Goal: Transaction & Acquisition: Purchase product/service

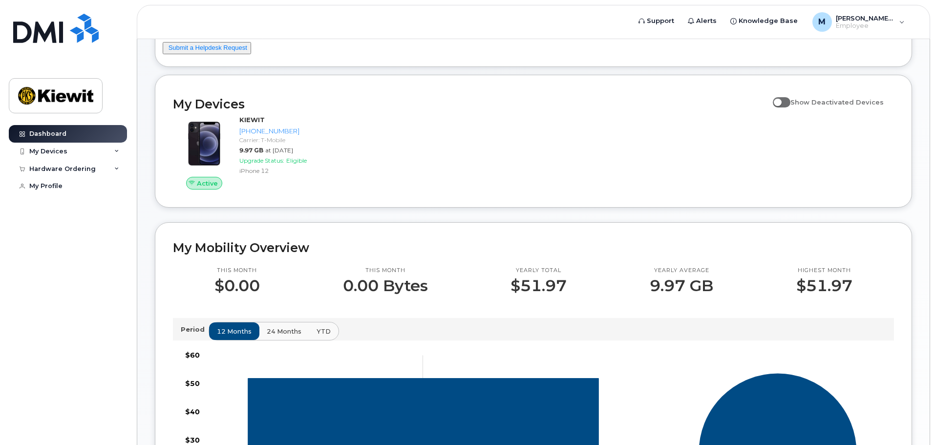
scroll to position [49, 0]
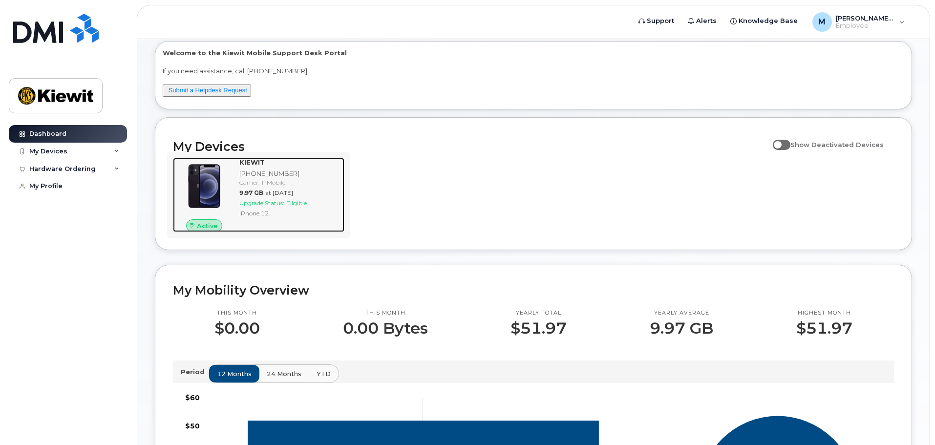
click at [280, 203] on span "Upgrade Status:" at bounding box center [261, 202] width 45 height 7
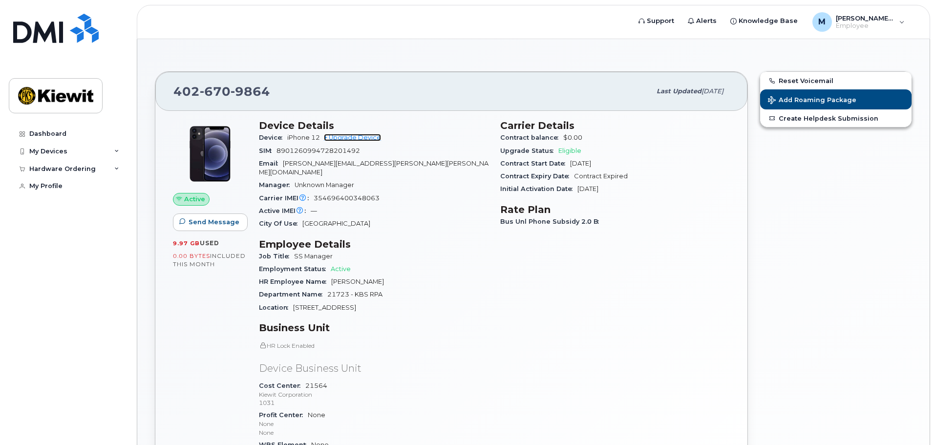
click at [357, 136] on link "+ Upgrade Device" at bounding box center [352, 137] width 57 height 7
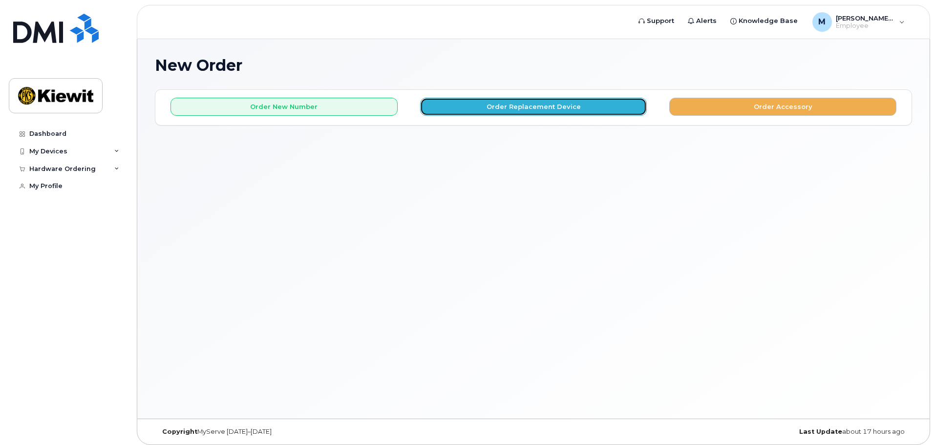
click at [475, 105] on button "Order Replacement Device" at bounding box center [533, 107] width 227 height 18
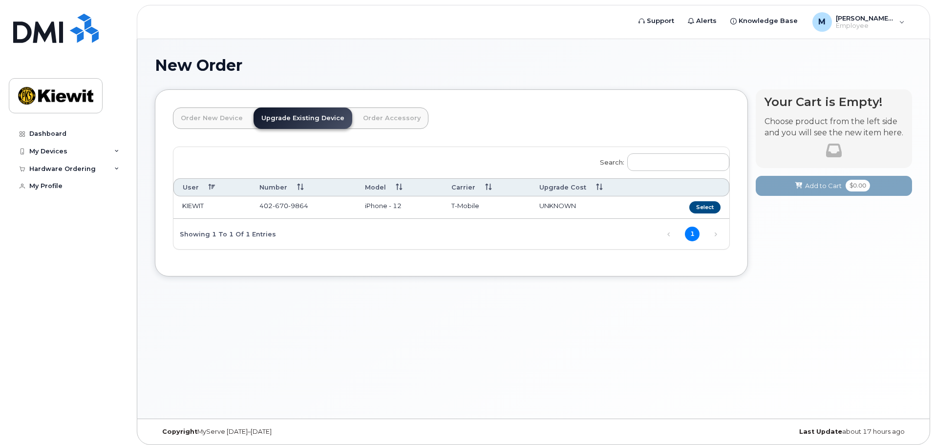
click at [634, 203] on td "UNKNOWN" at bounding box center [592, 207] width 123 height 22
click at [700, 208] on button "Select" at bounding box center [704, 207] width 31 height 12
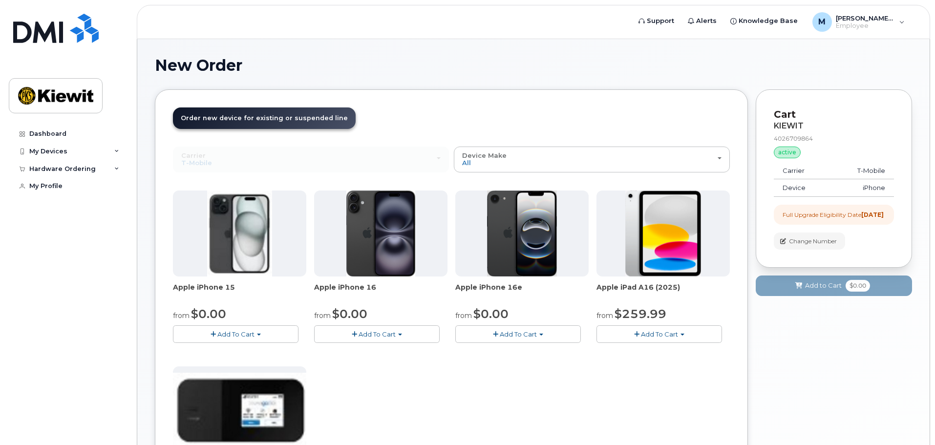
click at [508, 248] on img at bounding box center [522, 234] width 70 height 86
click at [529, 206] on img at bounding box center [522, 234] width 70 height 86
click at [525, 257] on img at bounding box center [522, 234] width 70 height 86
click at [375, 329] on button "Add To Cart" at bounding box center [377, 333] width 126 height 17
click at [377, 349] on link "$0.00 - 2 Year Upgrade (128GB)" at bounding box center [378, 352] width 123 height 12
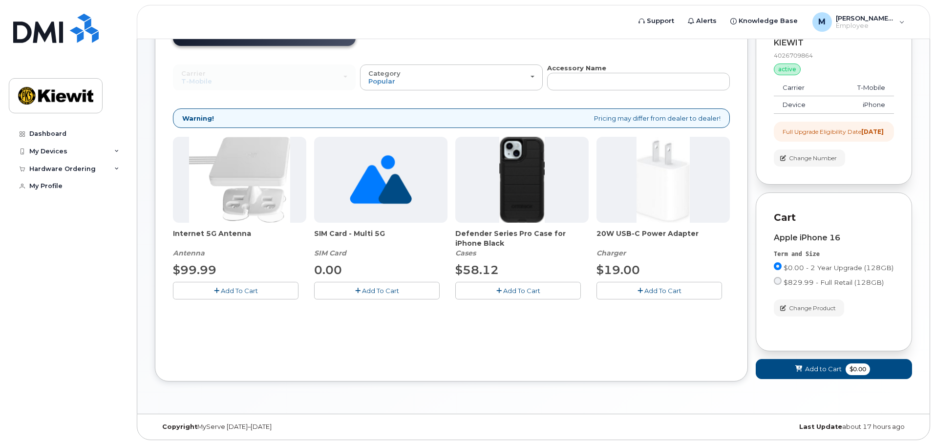
scroll to position [42, 0]
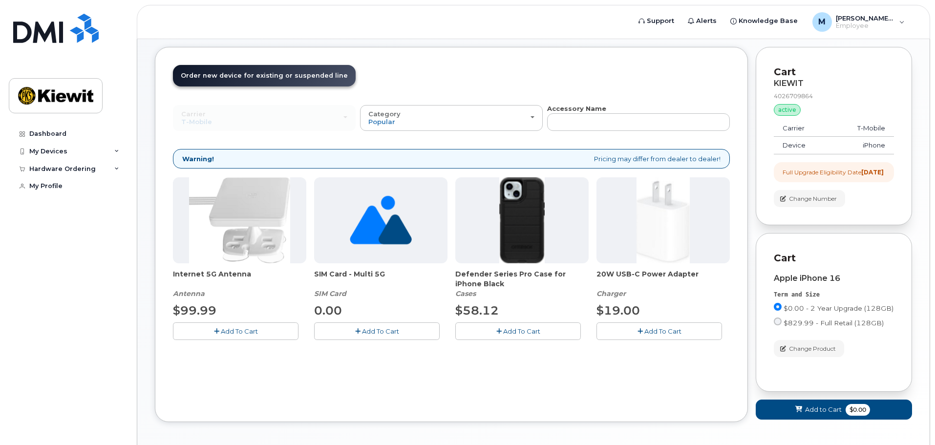
click at [397, 225] on img at bounding box center [381, 220] width 62 height 86
click at [391, 335] on button "Add To Cart" at bounding box center [377, 330] width 126 height 17
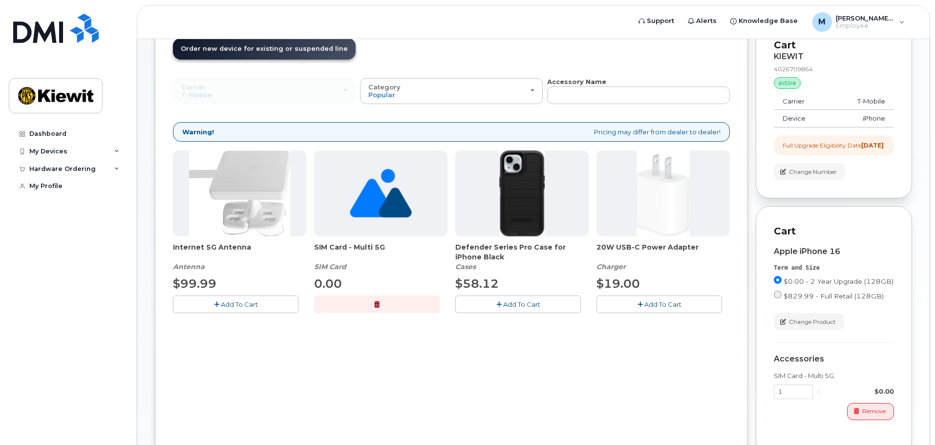
scroll to position [91, 0]
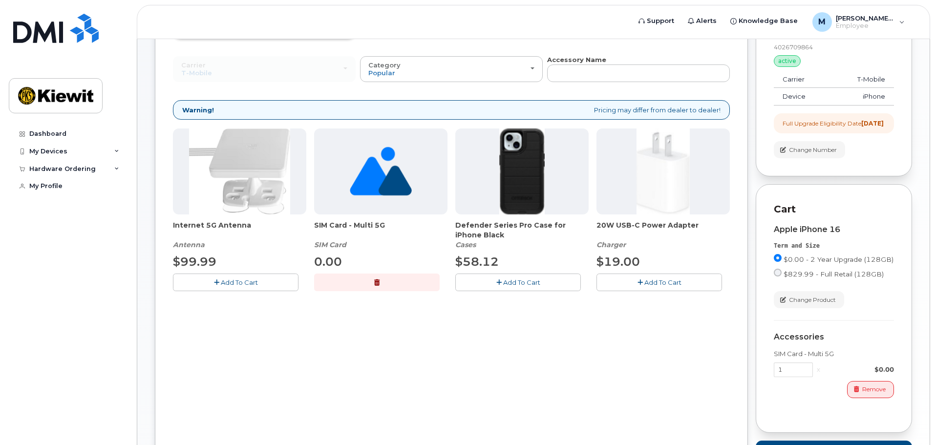
click at [519, 153] on img at bounding box center [522, 171] width 46 height 86
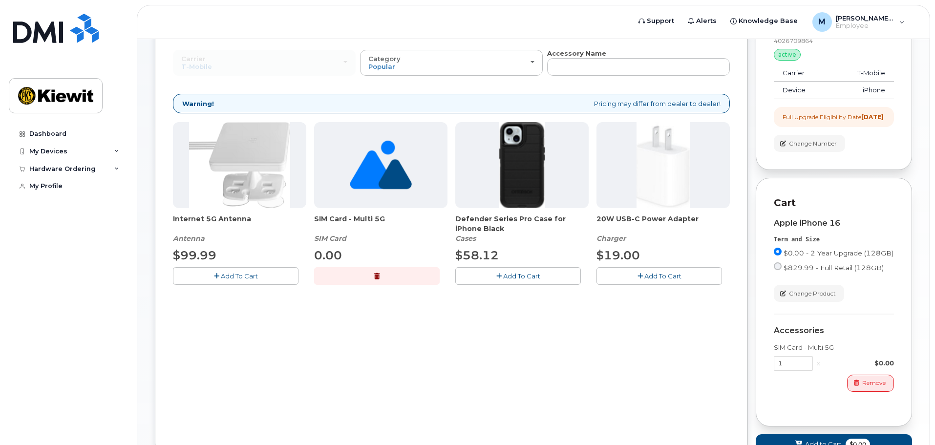
scroll to position [147, 0]
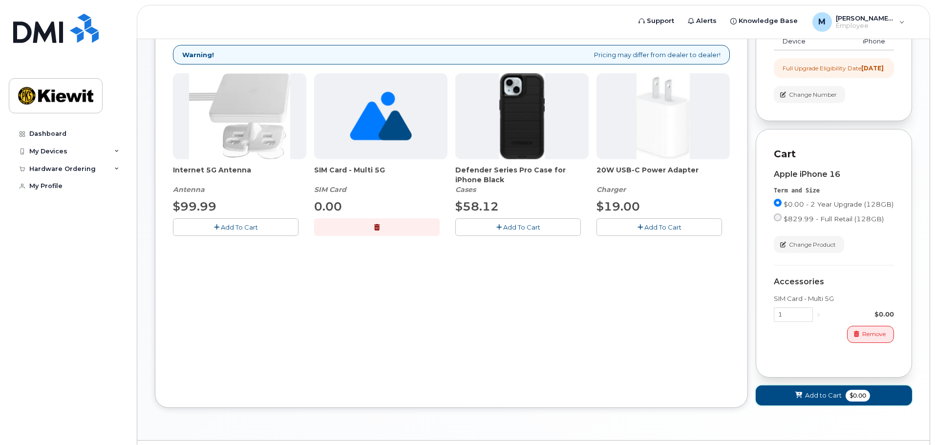
click at [832, 400] on span "Add to Cart" at bounding box center [823, 395] width 37 height 9
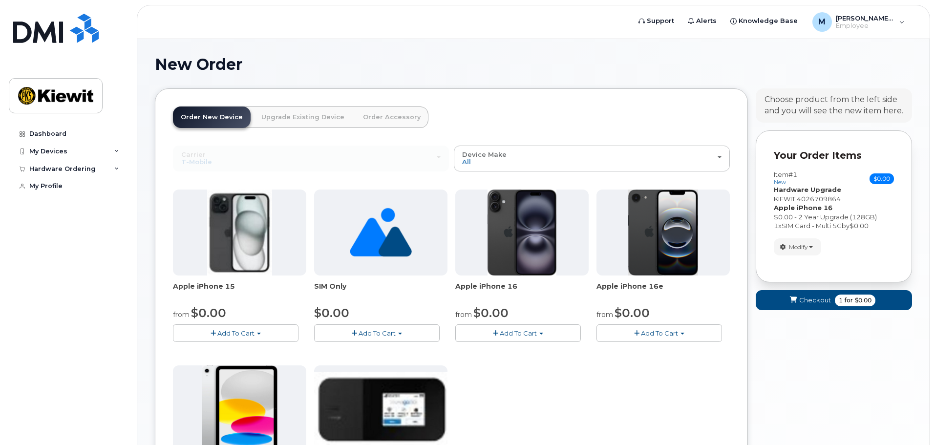
scroll to position [0, 0]
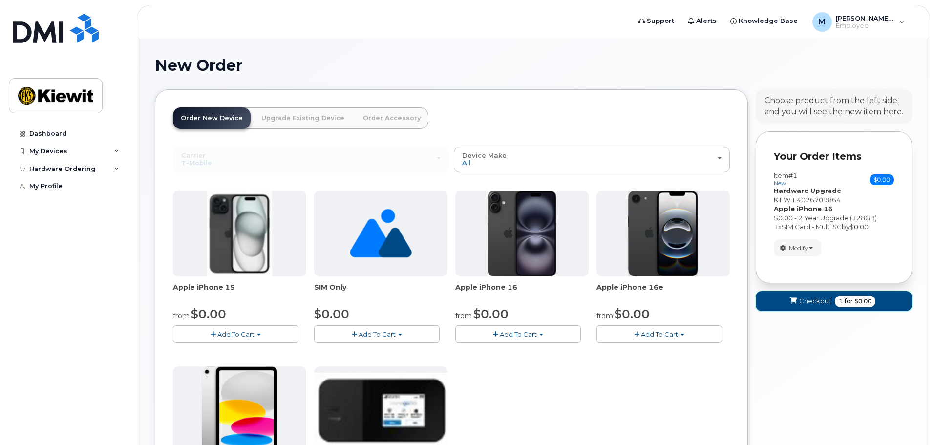
click at [818, 303] on span "Checkout" at bounding box center [815, 301] width 32 height 9
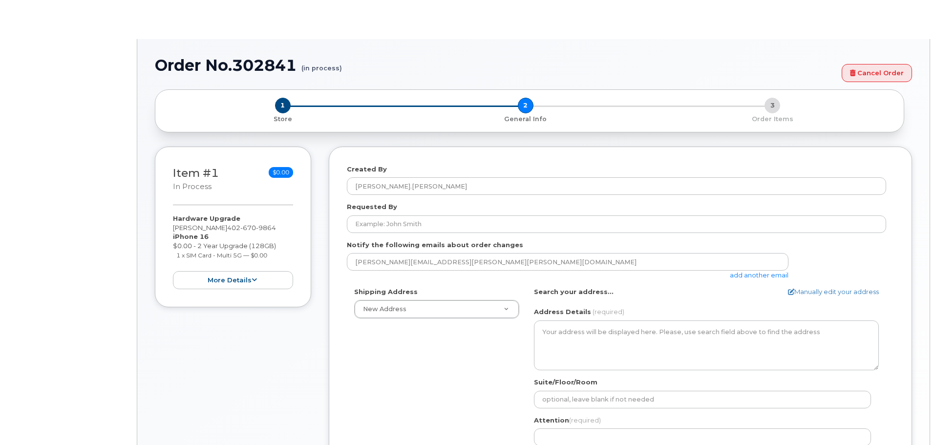
select select
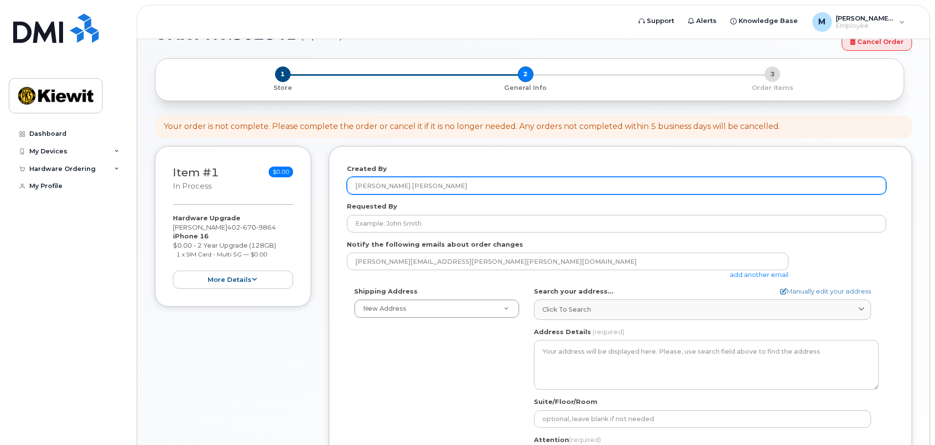
scroll to position [49, 0]
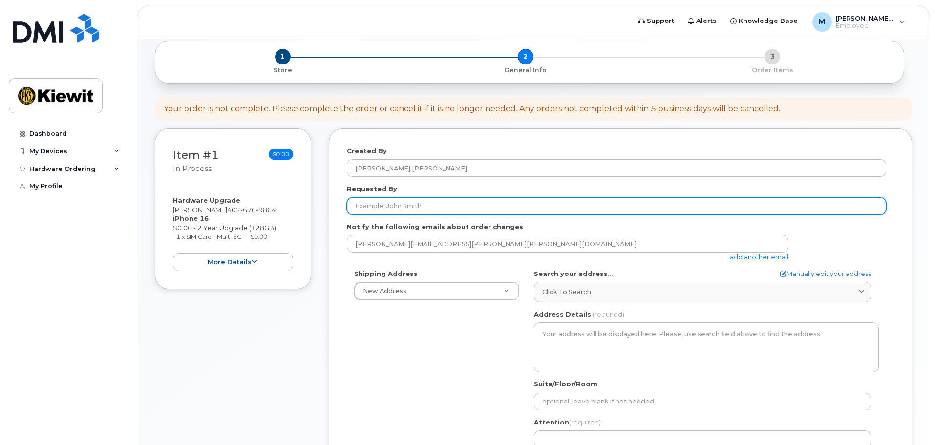
click at [419, 204] on input "Requested By" at bounding box center [616, 206] width 539 height 18
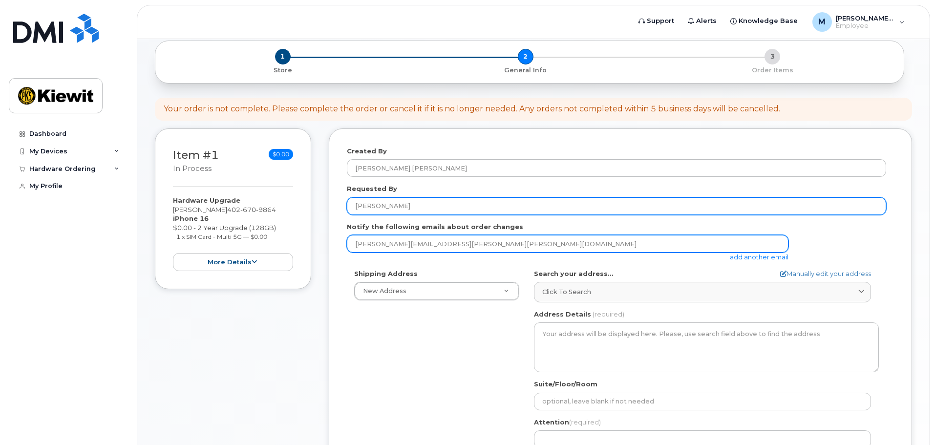
type input "[PERSON_NAME]"
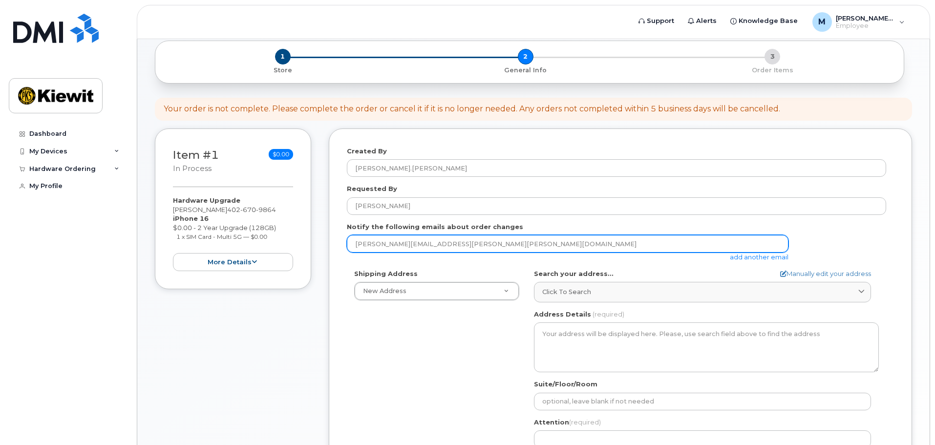
click at [501, 249] on input "[PERSON_NAME][EMAIL_ADDRESS][PERSON_NAME][PERSON_NAME][DOMAIN_NAME]" at bounding box center [568, 244] width 442 height 18
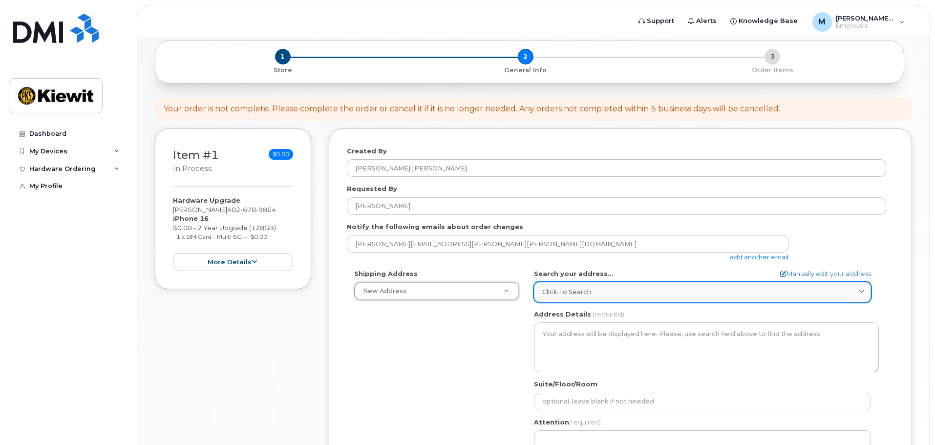
click at [583, 292] on span "Click to search" at bounding box center [566, 291] width 49 height 9
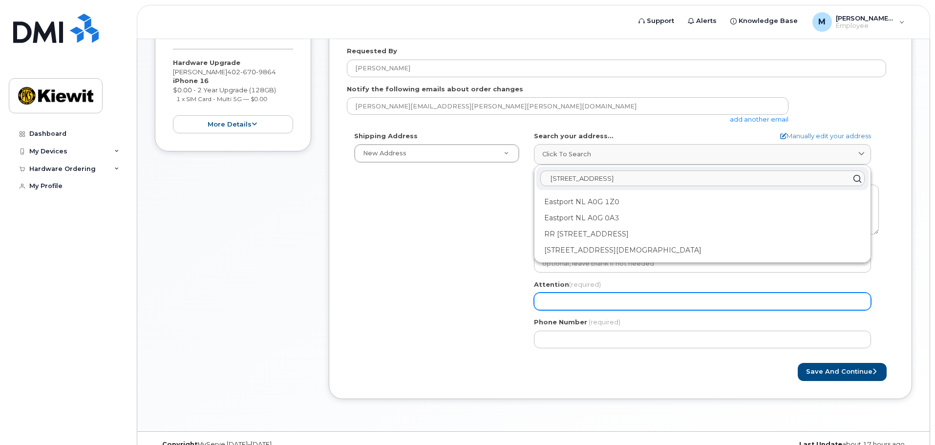
scroll to position [195, 0]
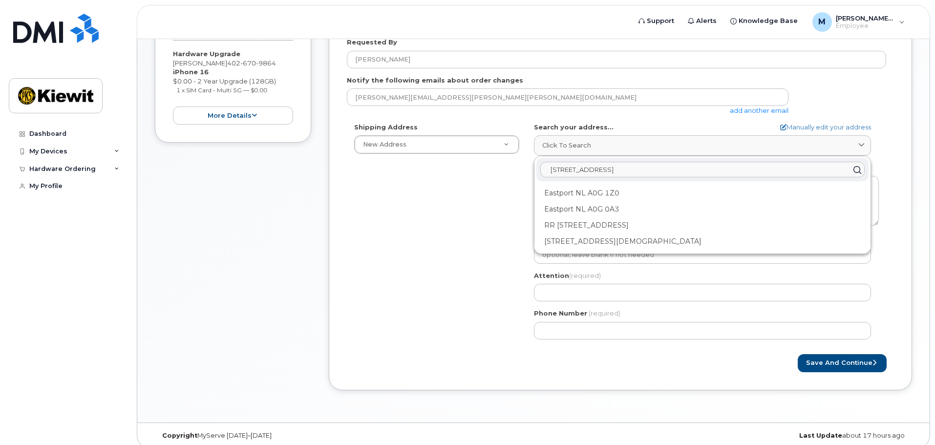
drag, startPoint x: 640, startPoint y: 172, endPoint x: 486, endPoint y: 172, distance: 154.4
click at [486, 172] on div "Shipping Address New Address New Address AB Search your address... Manually edi…" at bounding box center [616, 235] width 539 height 224
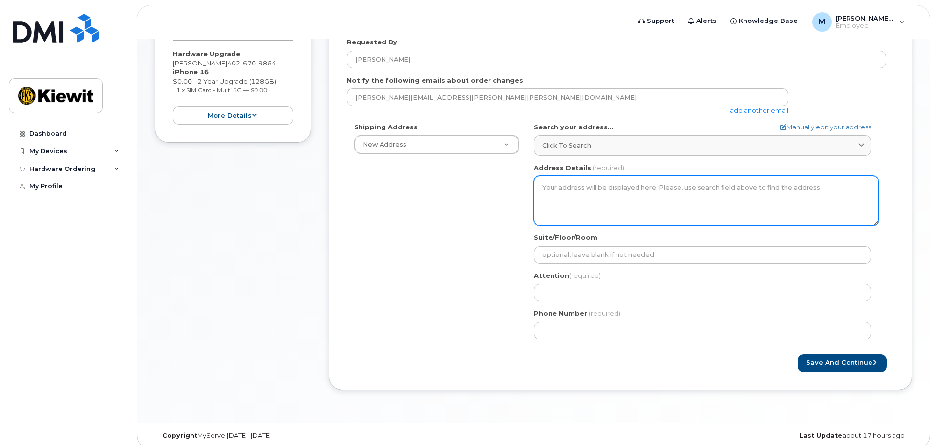
click at [555, 184] on textarea "Address Details" at bounding box center [706, 201] width 345 height 50
click at [592, 182] on textarea "Address Details" at bounding box center [706, 201] width 345 height 50
click at [589, 191] on textarea "Address Details" at bounding box center [706, 201] width 345 height 50
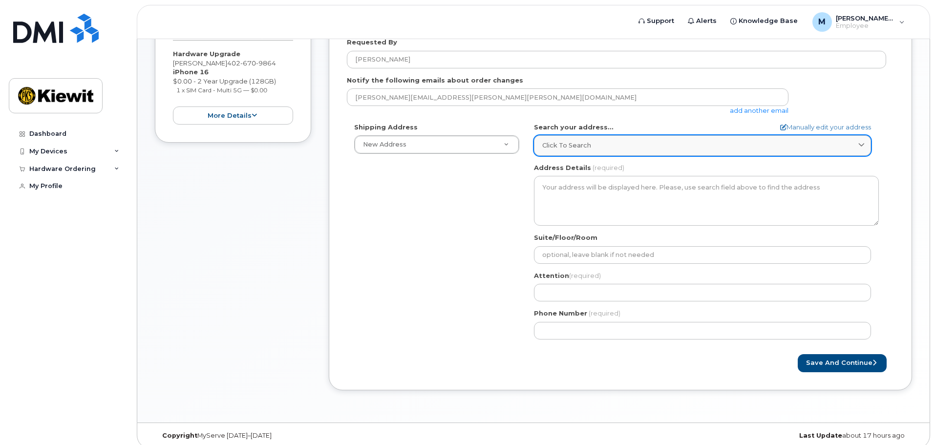
click at [577, 152] on link "Click to search" at bounding box center [702, 145] width 337 height 20
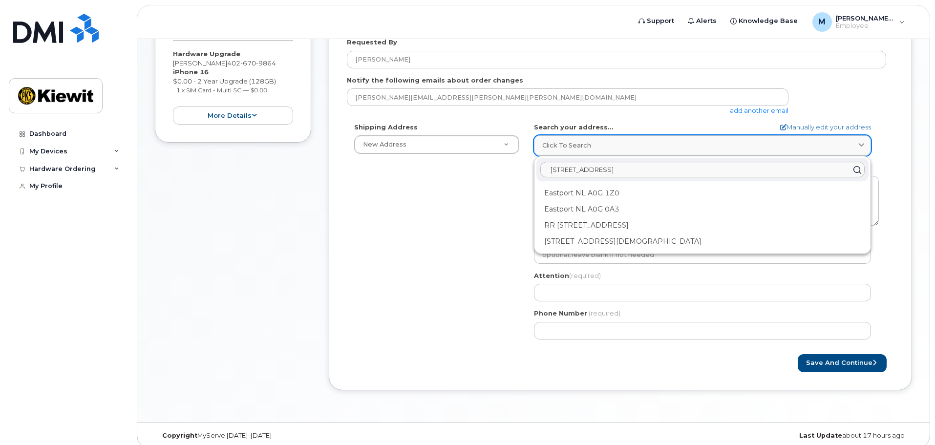
paste input "Pkwy, La Vista, NE 68128"
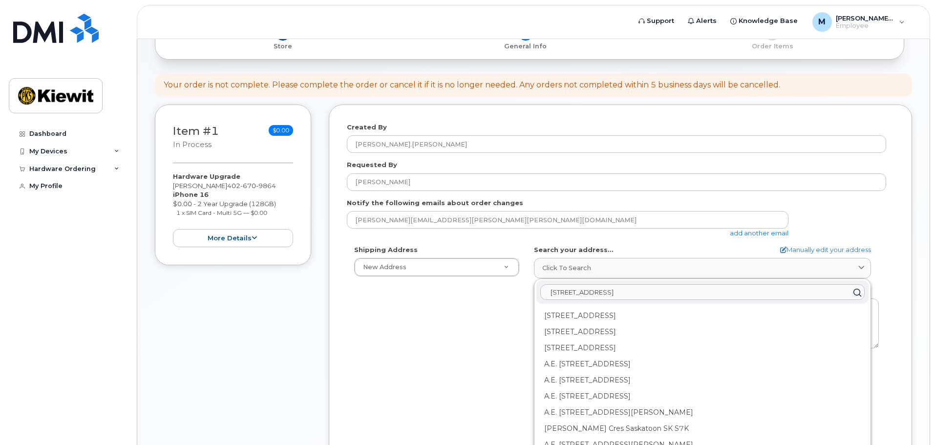
scroll to position [0, 0]
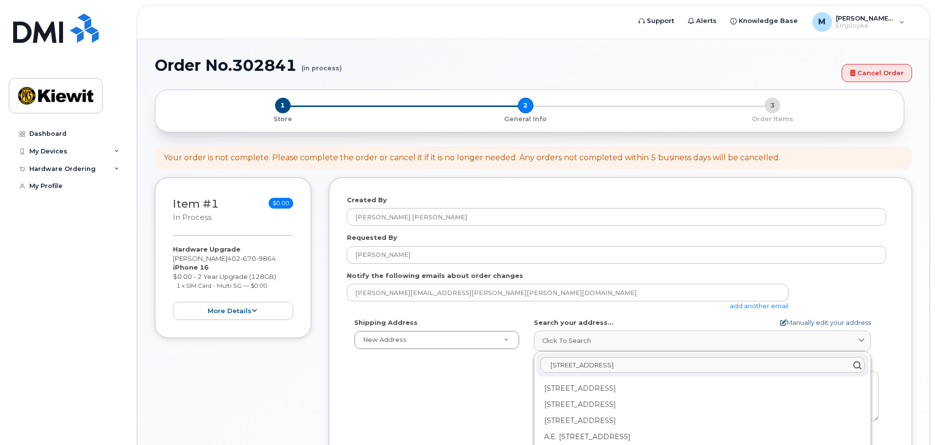
type input "7700 Eastport Pkwy, La Vista, NE 68128"
click at [818, 320] on link "Manually edit your address" at bounding box center [825, 322] width 91 height 9
select select
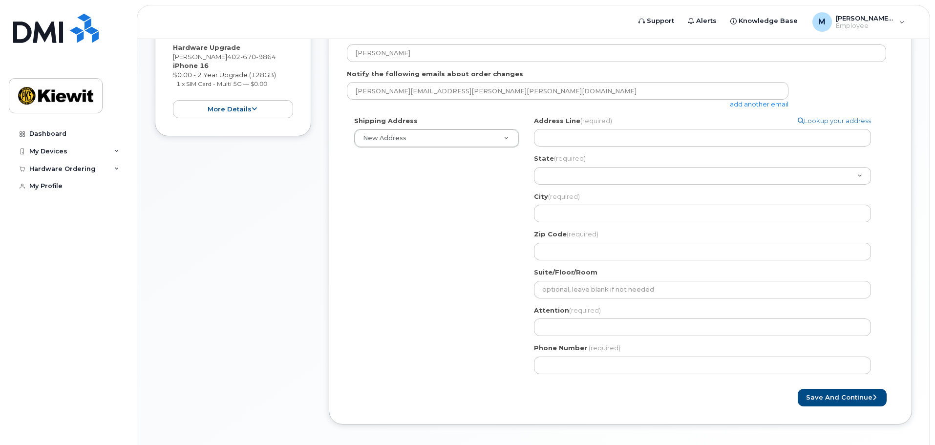
scroll to position [244, 0]
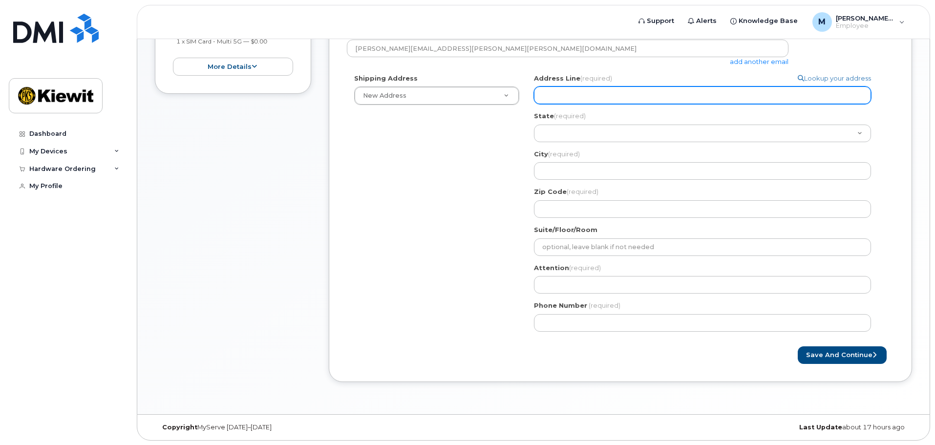
click at [568, 96] on input "Address Line (required)" at bounding box center [702, 95] width 337 height 18
paste input "7700 Eastport Pkwy, La Vista, NE 68128"
type input "7700 Eastport Pkwy, La Vista, NE 68128"
drag, startPoint x: 608, startPoint y: 96, endPoint x: 690, endPoint y: 94, distance: 82.1
click at [687, 95] on input "7700 Eastport Pkwy, La Vista, NE 68128" at bounding box center [702, 95] width 337 height 18
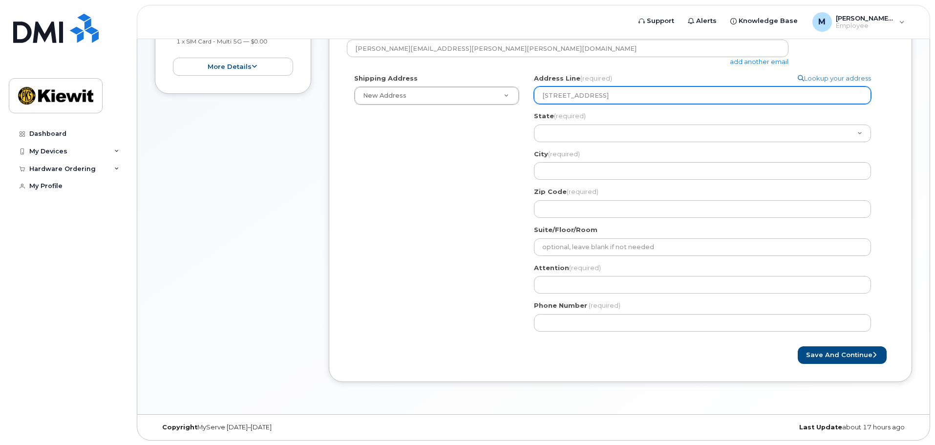
select select
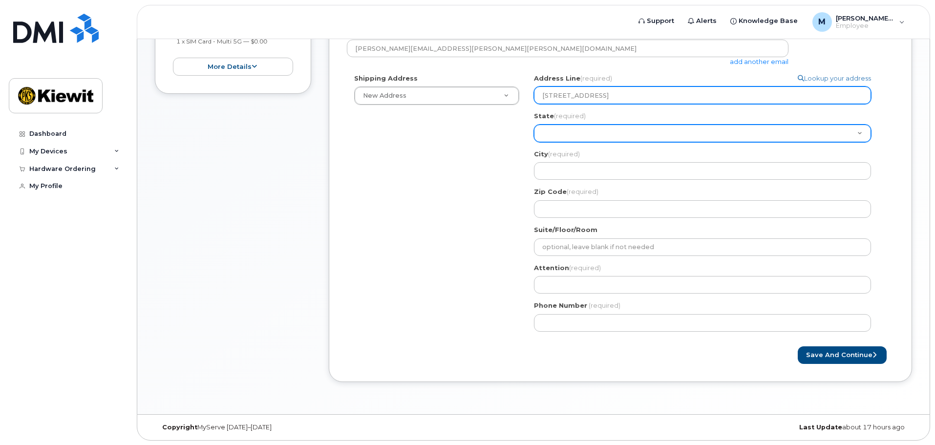
type input "7700 Eastport Pkwy"
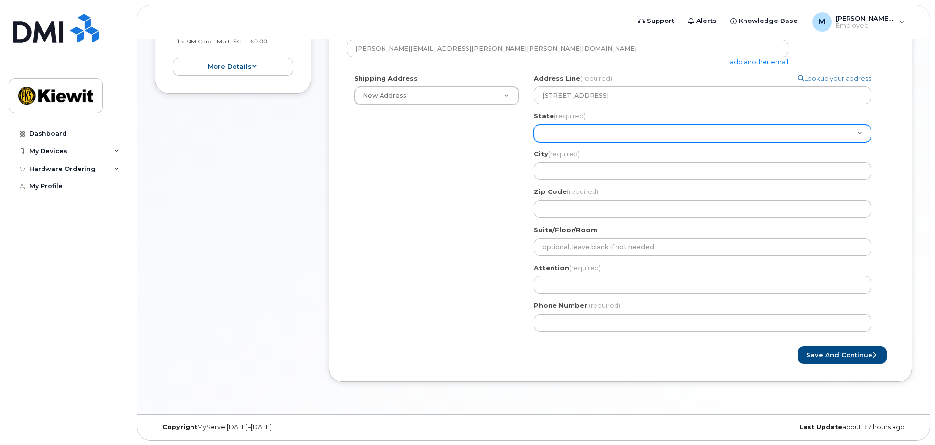
click at [559, 135] on select "Alabama Alaska American Samoa Arizona Arkansas California Colorado Connecticut …" at bounding box center [702, 134] width 337 height 18
select select "NE"
click at [534, 125] on select "Alabama Alaska American Samoa Arizona Arkansas California Colorado Connecticut …" at bounding box center [702, 134] width 337 height 18
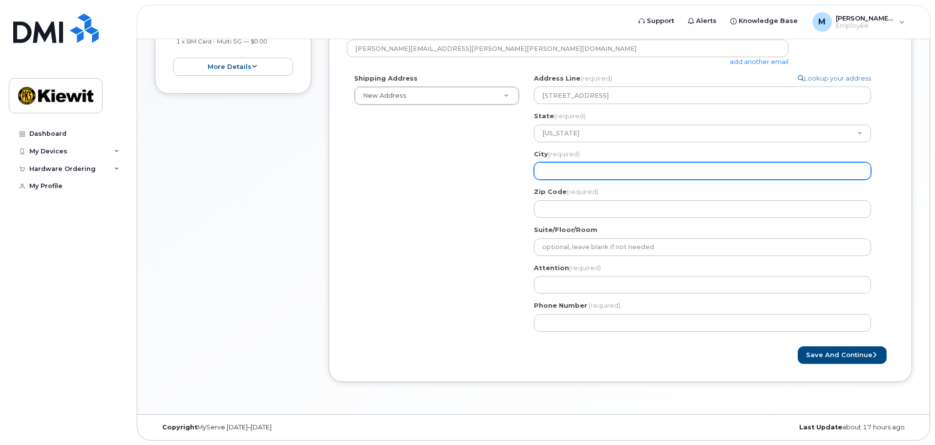
click at [554, 164] on input "City (required)" at bounding box center [702, 171] width 337 height 18
select select
type input "L"
select select
type input "La"
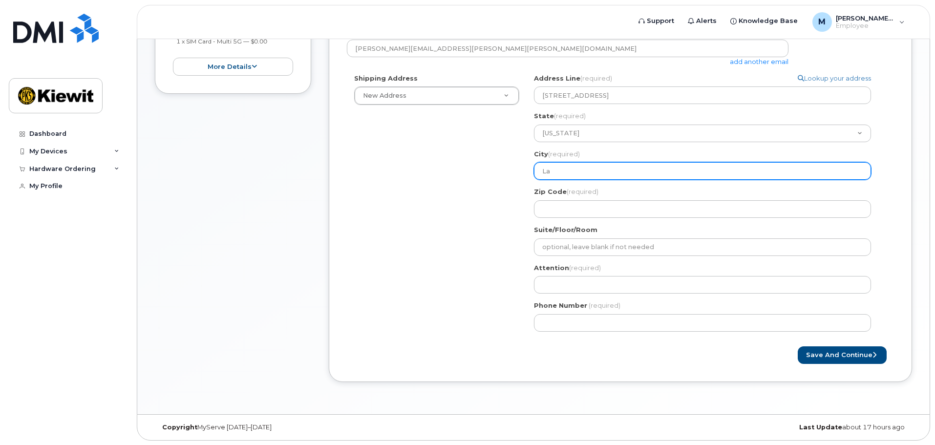
select select
type input "LaV"
select select
type input "LaVi"
select select
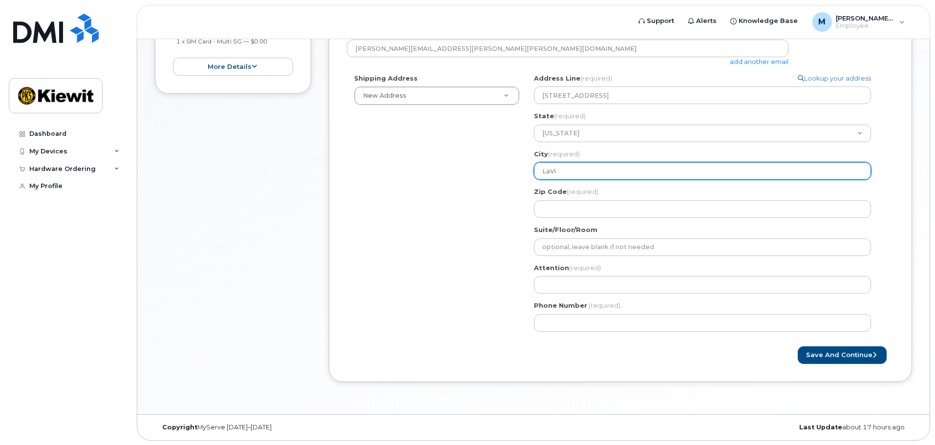
type input "LaVis"
select select
type input "LaVist"
select select
type input "LaVista"
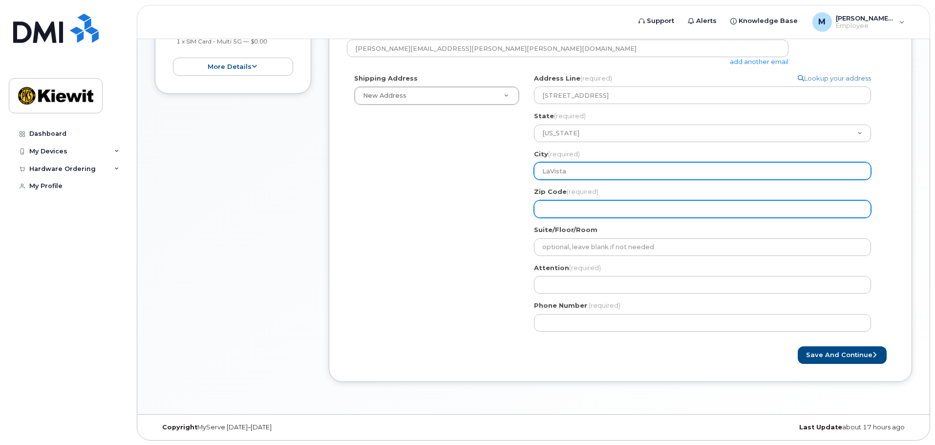
select select
type input "6"
select select
type input "68"
select select
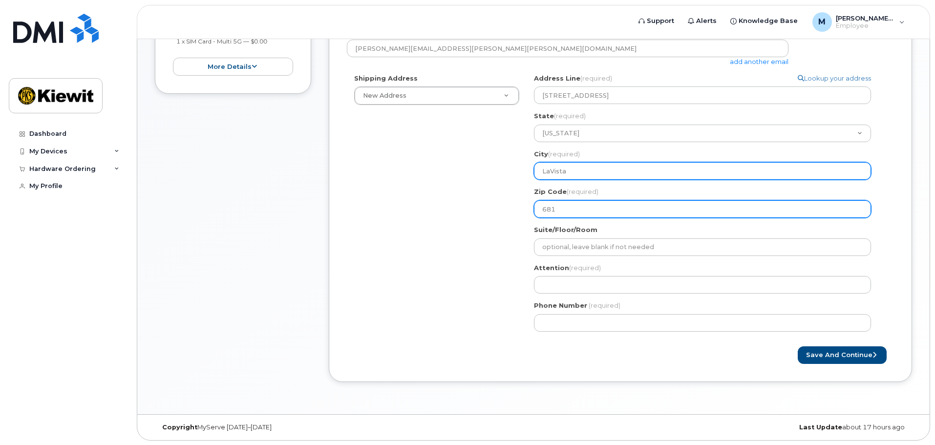
type input "6812"
select select
type input "68125"
select select
type input "6812"
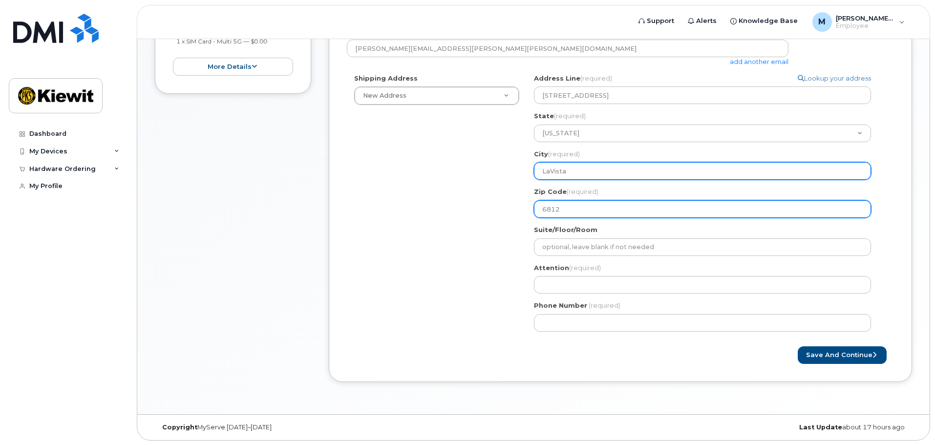
select select
type input "68128"
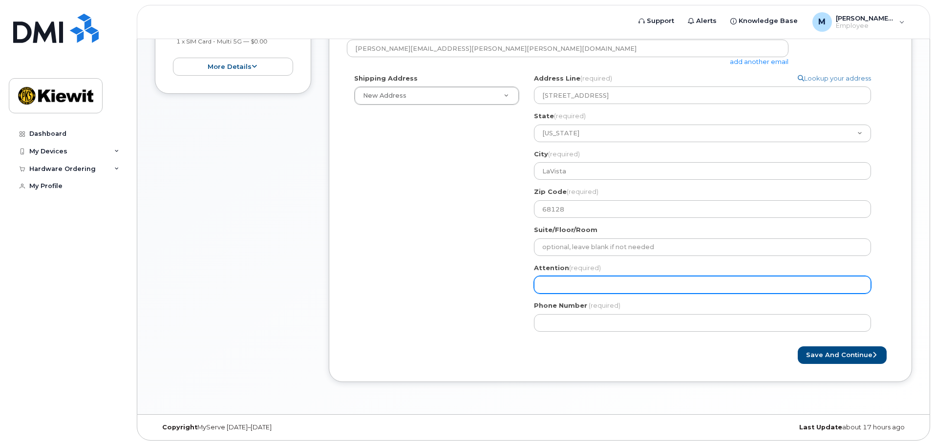
click at [663, 291] on input "Attention (required)" at bounding box center [702, 285] width 337 height 18
select select
type input "M"
select select
type input "Ma"
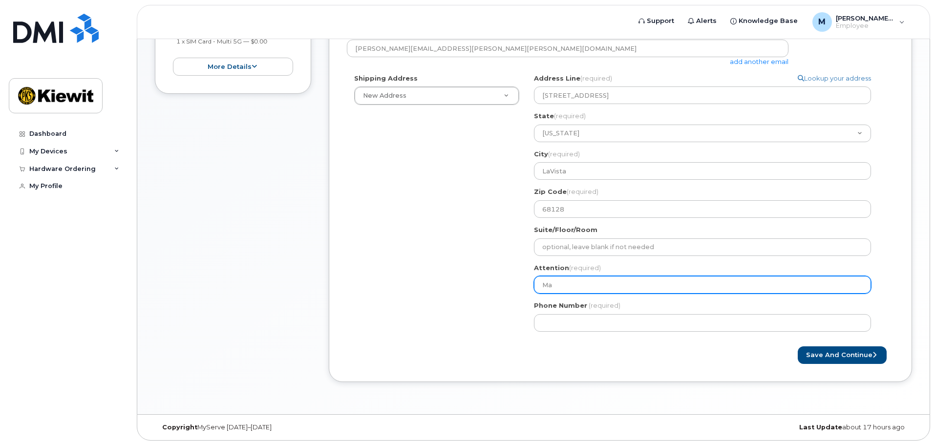
select select
type input "Mar"
select select
type input "Marc"
select select
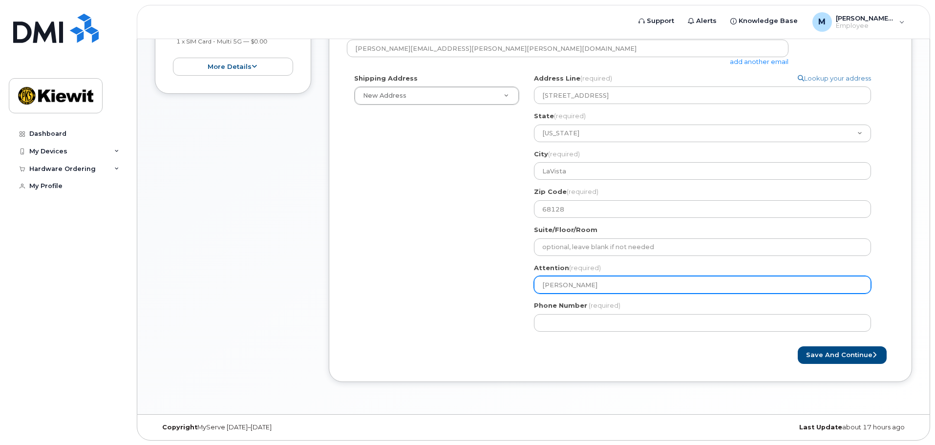
type input "Marci"
select select
type input "Marcia"
select select
type input "Marcia K"
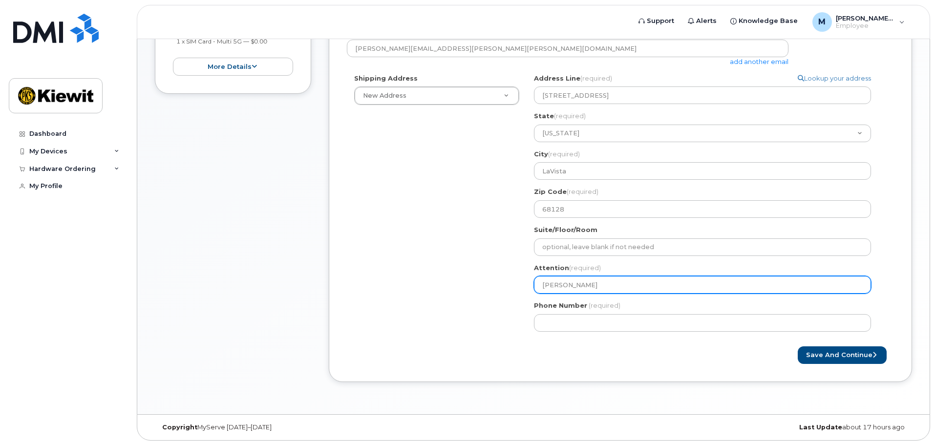
select select
type input "Marcia Kn"
select select
type input "Marcia Knu"
select select
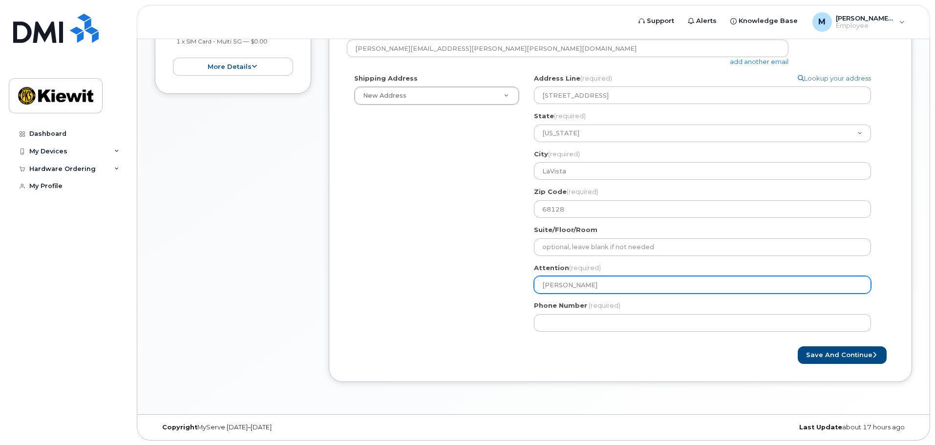
type input "Marcia Knup"
select select
type input "[PERSON_NAME]"
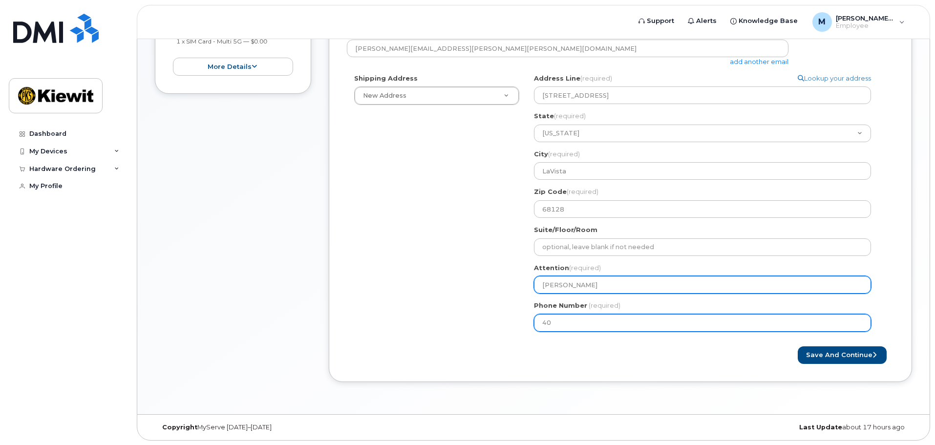
type input "402"
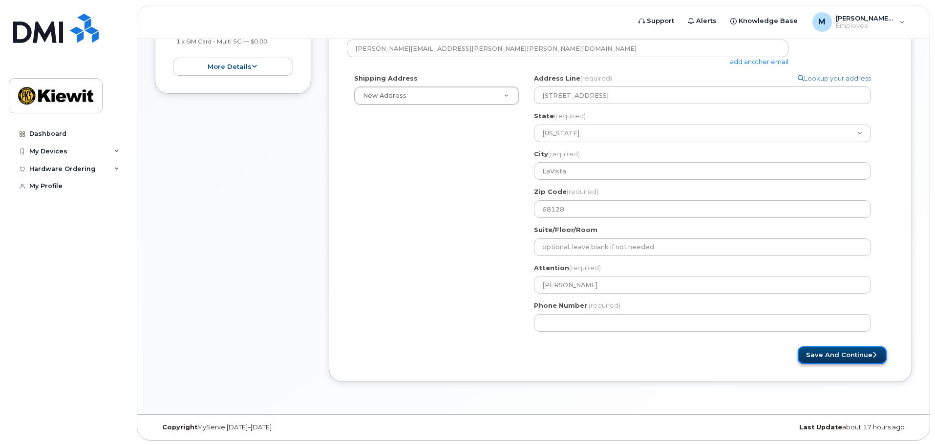
click at [824, 359] on button "Save and Continue" at bounding box center [842, 355] width 89 height 18
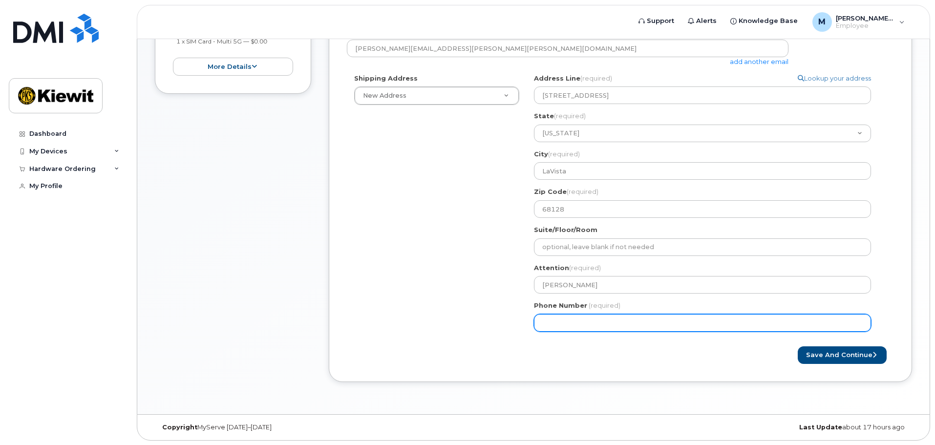
click at [643, 327] on input "Phone Number" at bounding box center [702, 323] width 337 height 18
click at [576, 324] on input "Phone Number" at bounding box center [702, 323] width 337 height 18
select select
type input "4026709864"
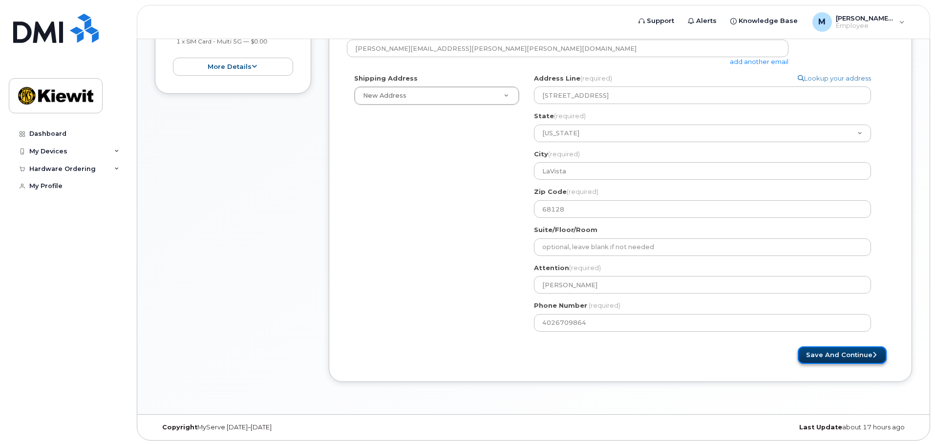
click at [843, 358] on button "Save and Continue" at bounding box center [842, 355] width 89 height 18
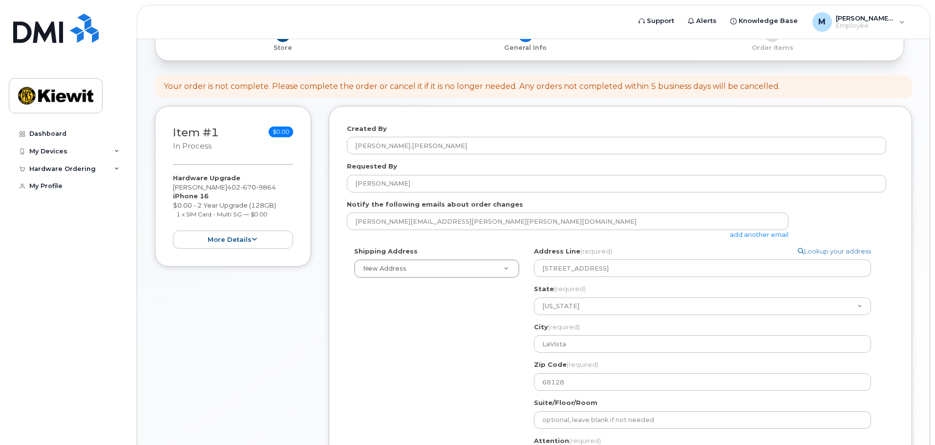
scroll to position [49, 0]
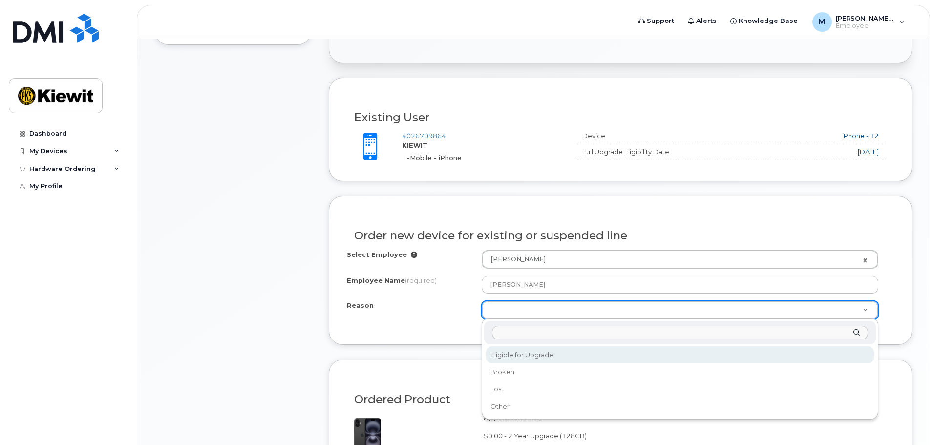
scroll to position [342, 0]
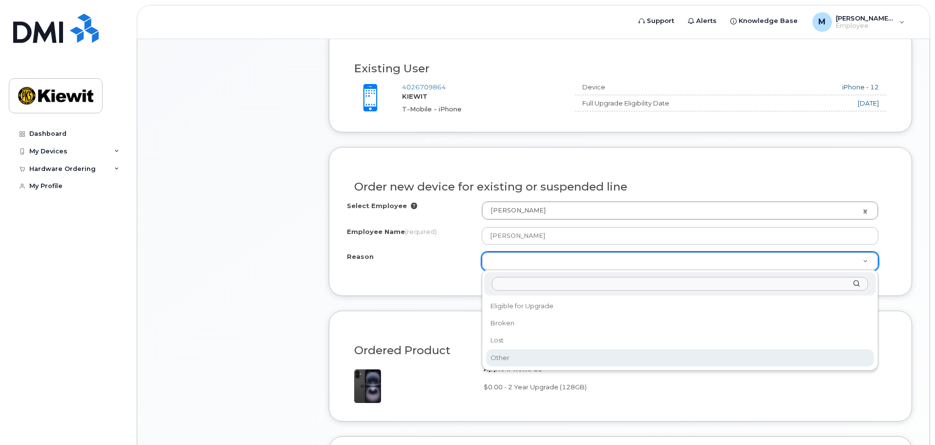
select select "other"
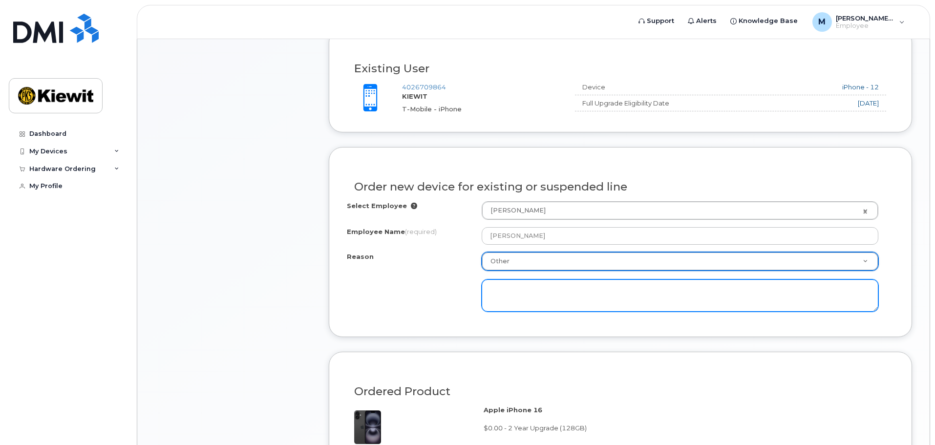
click at [548, 307] on textarea at bounding box center [680, 295] width 397 height 32
type textarea "Ran out of storage with the iOS 26 upgrade"
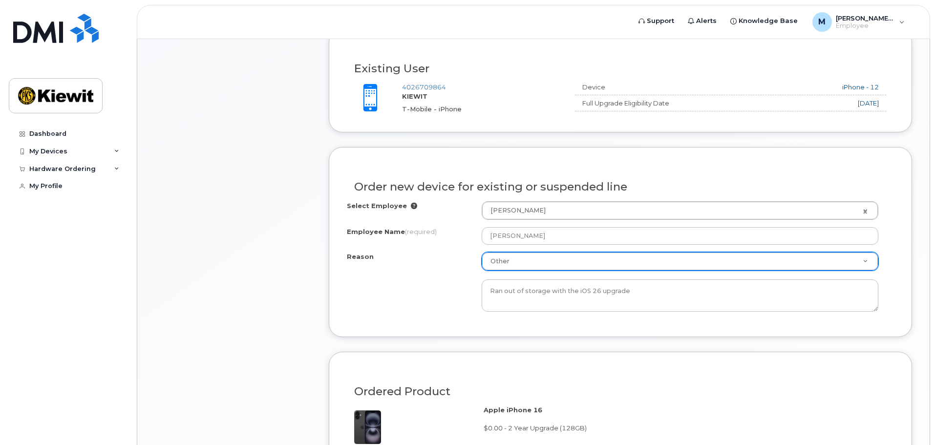
click at [436, 319] on div "Order new device for existing or suspended line Select Employee Marcia Knupp 21…" at bounding box center [620, 242] width 583 height 190
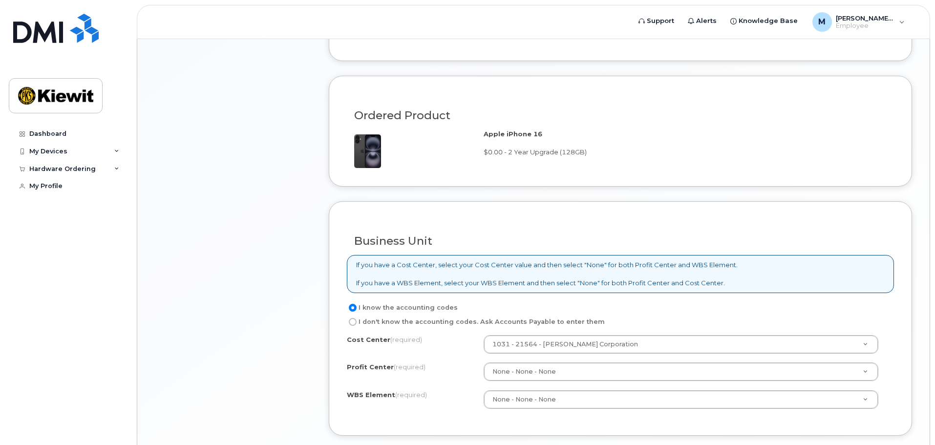
scroll to position [635, 0]
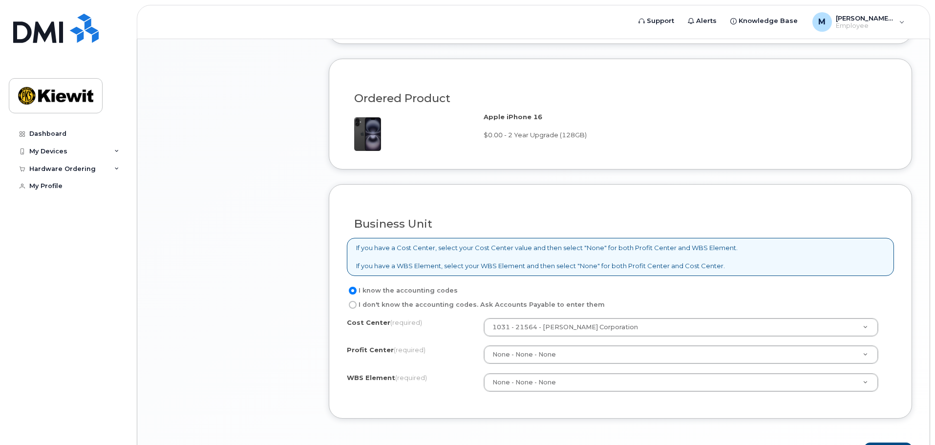
click at [361, 302] on label "I don't know the accounting codes. Ask Accounts Payable to enter them" at bounding box center [476, 305] width 258 height 12
click at [357, 302] on input "I don't know the accounting codes. Ask Accounts Payable to enter them" at bounding box center [353, 305] width 8 height 8
radio input "true"
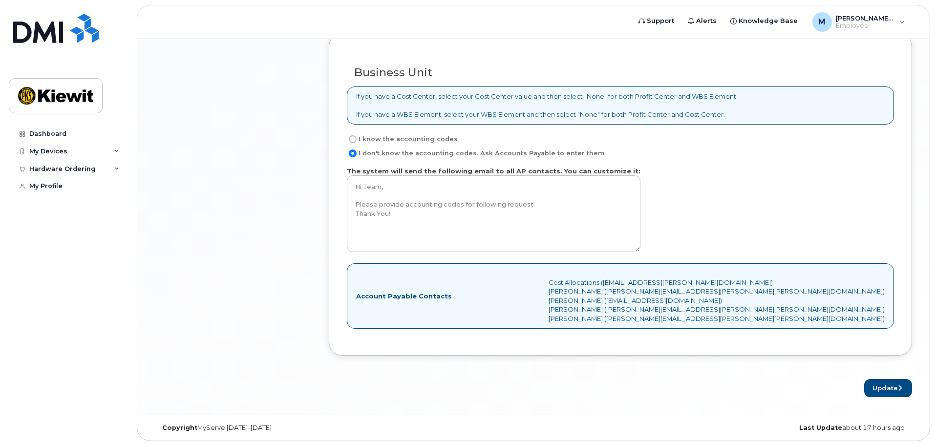
scroll to position [787, 0]
click at [887, 386] on button "Update" at bounding box center [888, 387] width 48 height 18
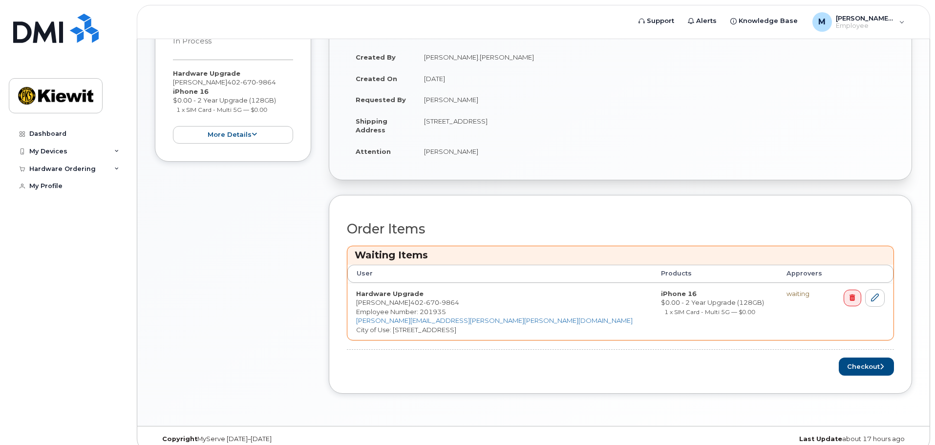
scroll to position [230, 0]
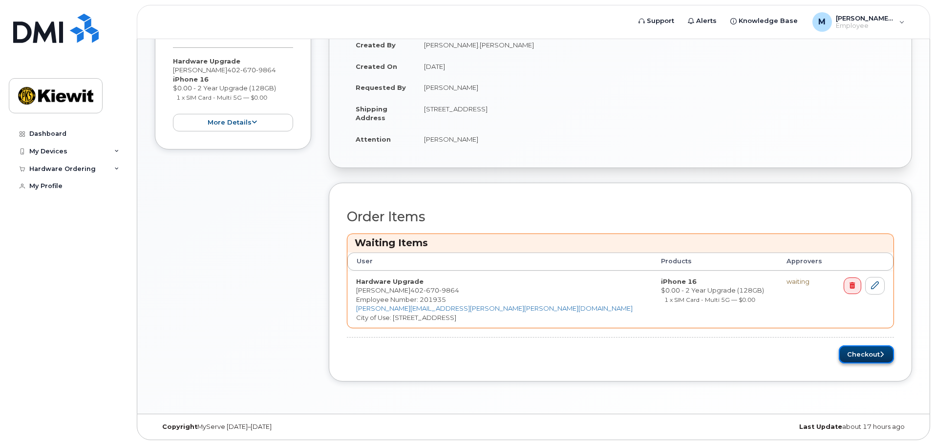
click at [872, 355] on button "Checkout" at bounding box center [866, 354] width 55 height 18
